Goal: Transaction & Acquisition: Purchase product/service

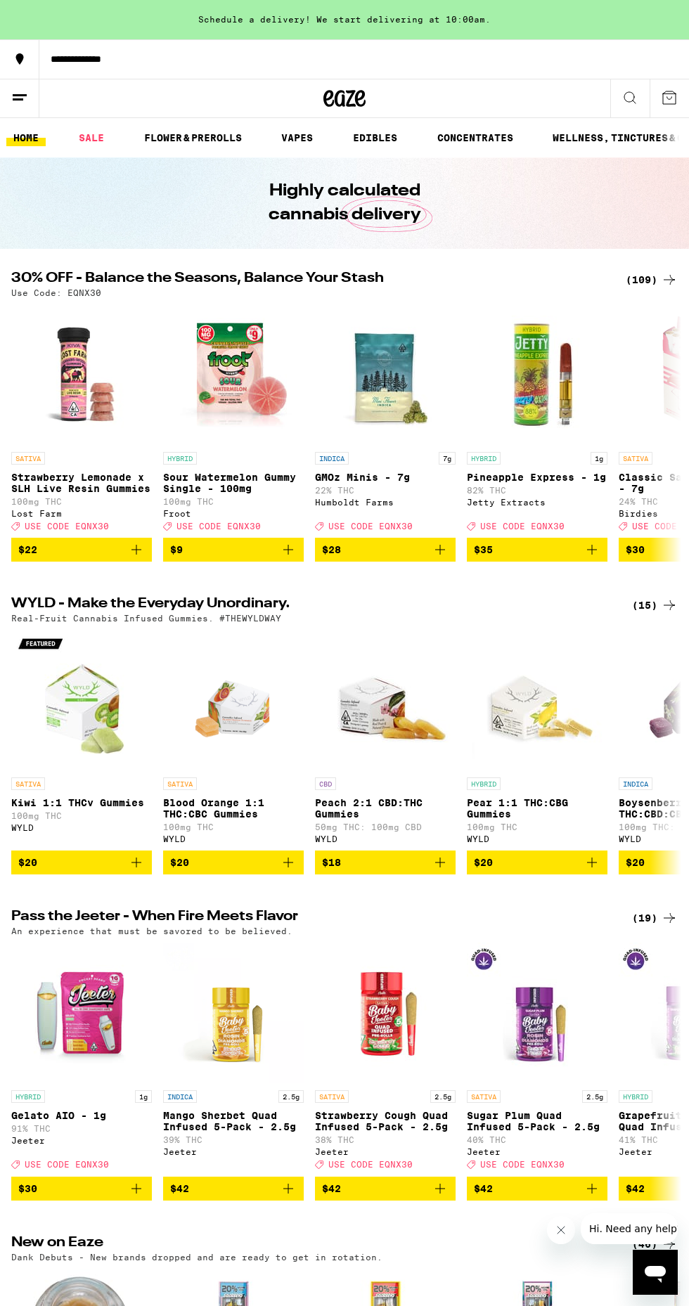
click at [523, 197] on div "Highly calculated cannabis delivery" at bounding box center [344, 202] width 540 height 91
click at [669, 279] on icon at bounding box center [668, 280] width 11 height 10
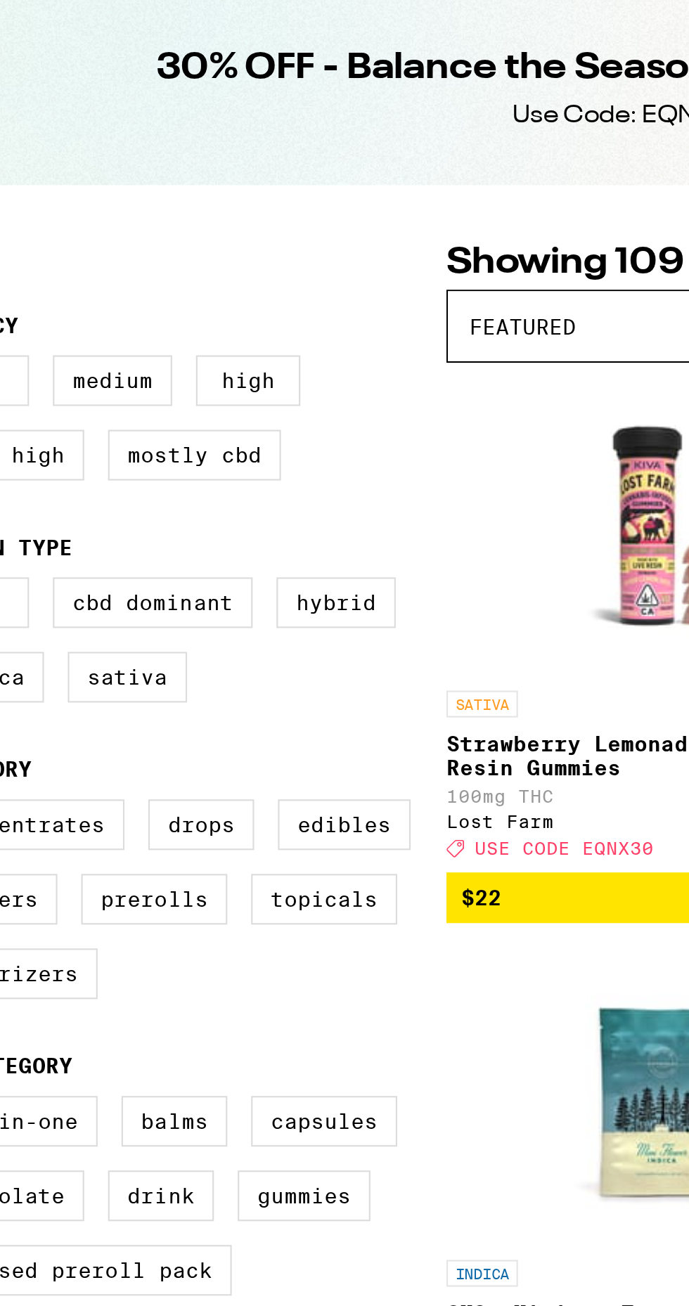
click at [219, 417] on label "Hybrid" at bounding box center [205, 406] width 56 height 24
click at [15, 397] on input "Hybrid" at bounding box center [14, 396] width 1 height 1
checkbox input "true"
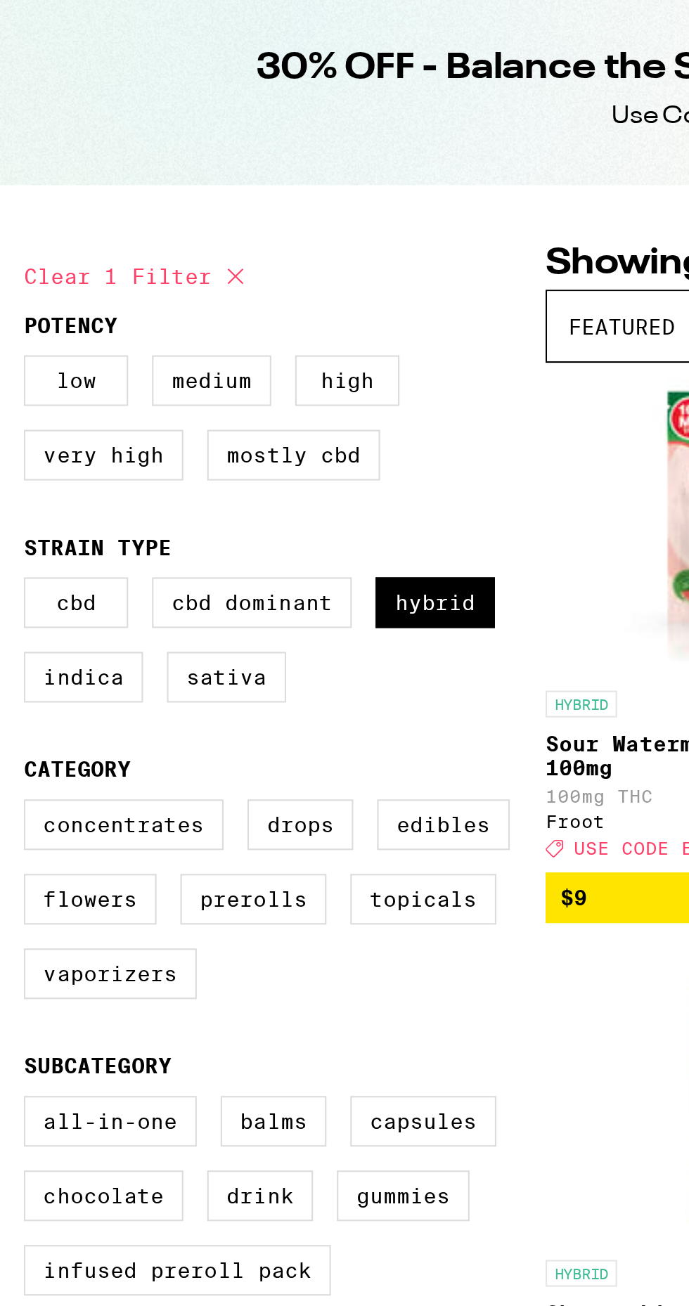
click at [58, 511] on label "Concentrates" at bounding box center [58, 511] width 94 height 24
click at [15, 502] on input "Concentrates" at bounding box center [14, 501] width 1 height 1
checkbox input "true"
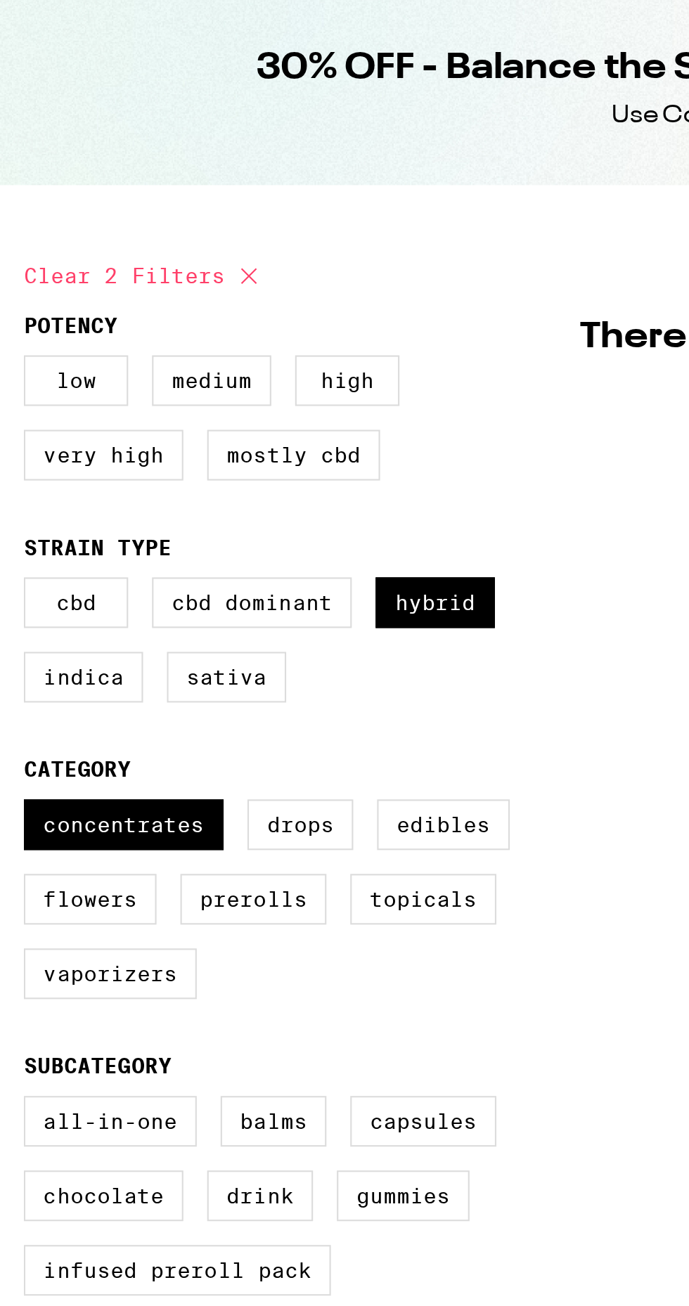
click at [53, 545] on label "Flowers" at bounding box center [42, 546] width 63 height 24
click at [15, 502] on input "Flowers" at bounding box center [14, 501] width 1 height 1
checkbox input "true"
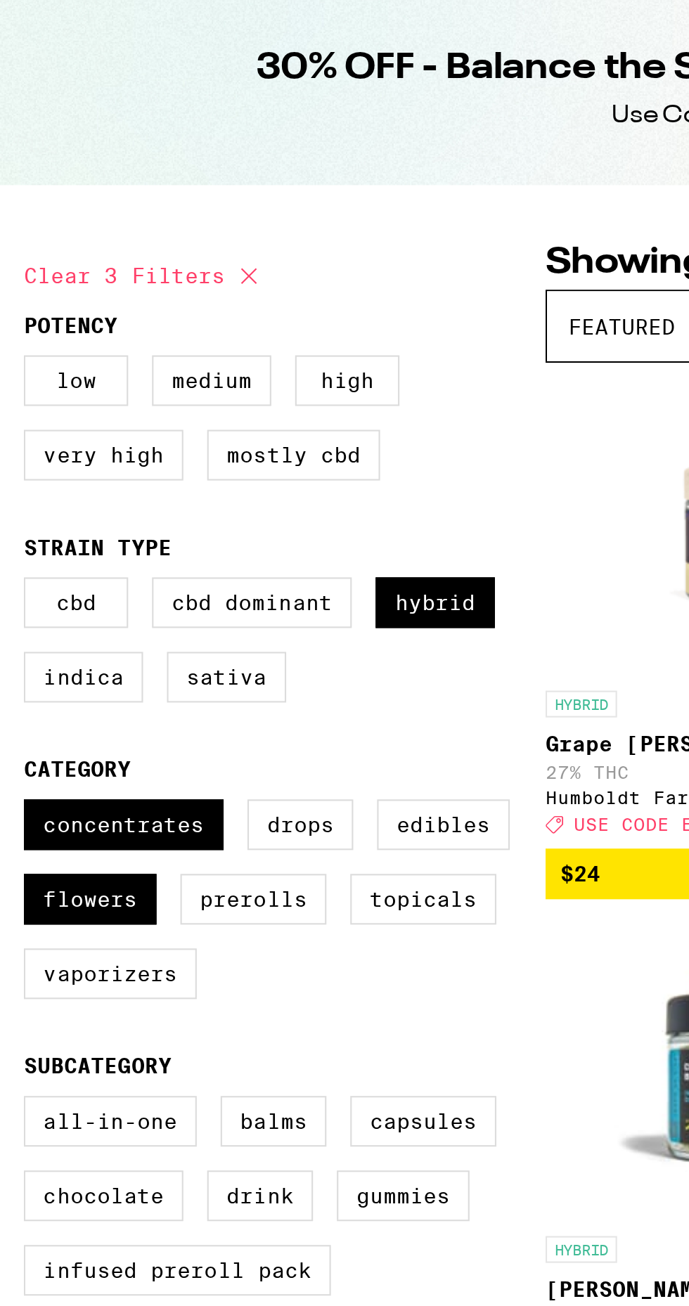
click at [126, 556] on label "Prerolls" at bounding box center [119, 546] width 69 height 24
click at [15, 502] on input "Prerolls" at bounding box center [14, 501] width 1 height 1
checkbox input "true"
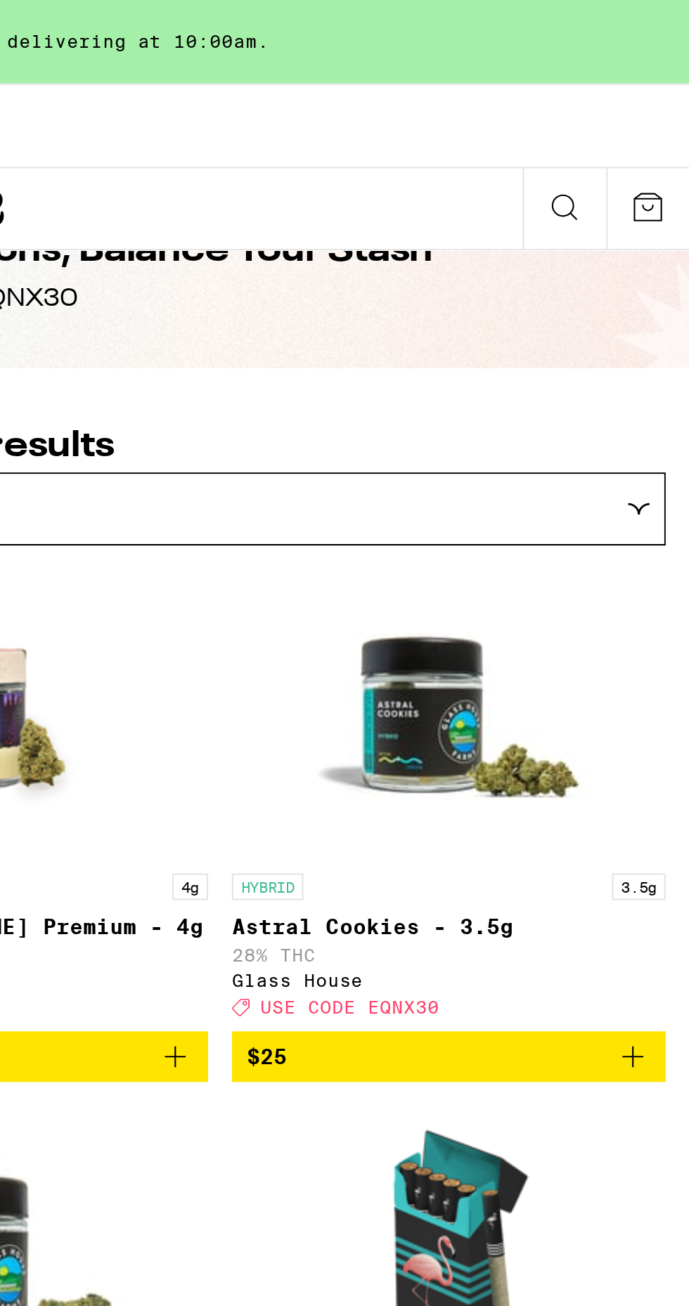
scroll to position [34, 0]
